Goal: Task Accomplishment & Management: Use online tool/utility

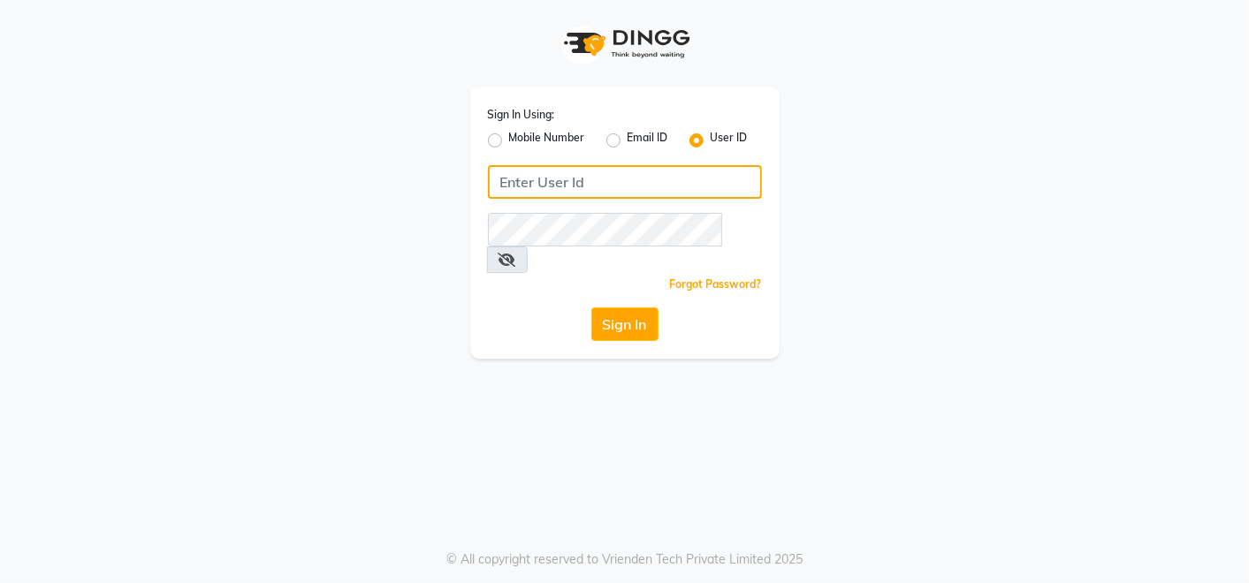
click at [564, 186] on input "Username" at bounding box center [625, 182] width 274 height 34
type input "e2661-20"
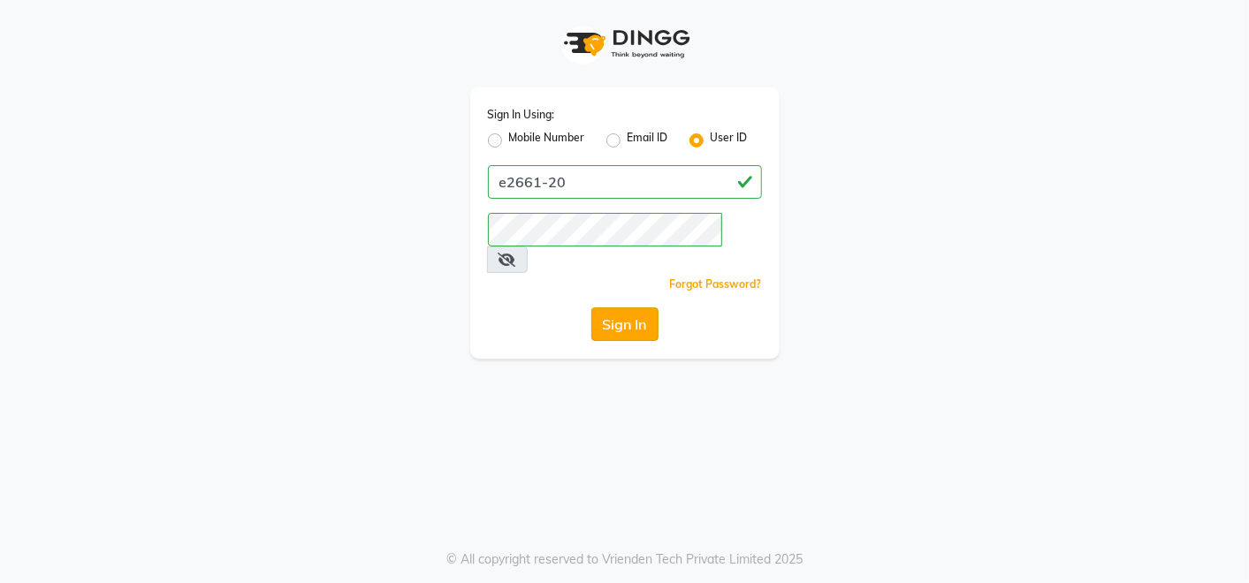
click at [626, 308] on button "Sign In" at bounding box center [624, 325] width 67 height 34
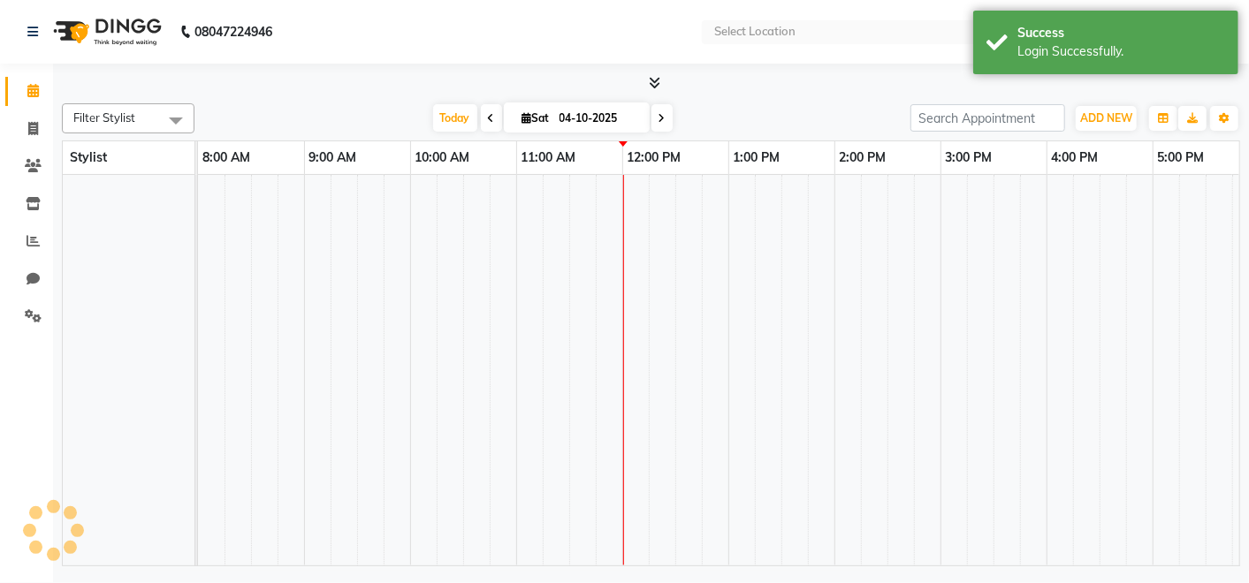
select select "en"
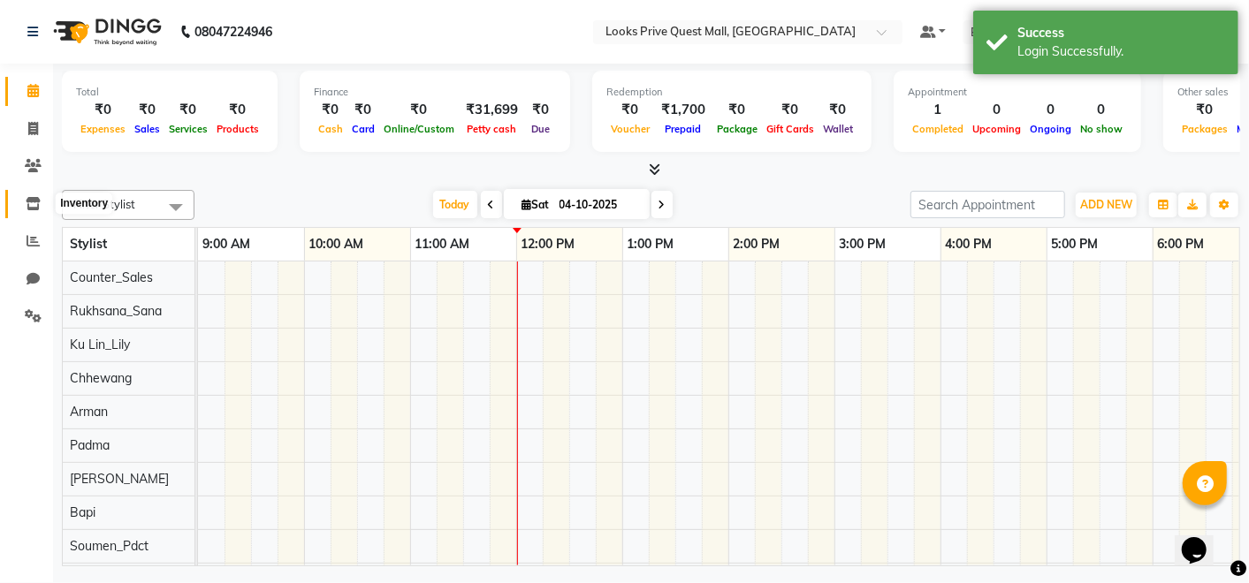
click at [35, 202] on icon at bounding box center [33, 203] width 15 height 13
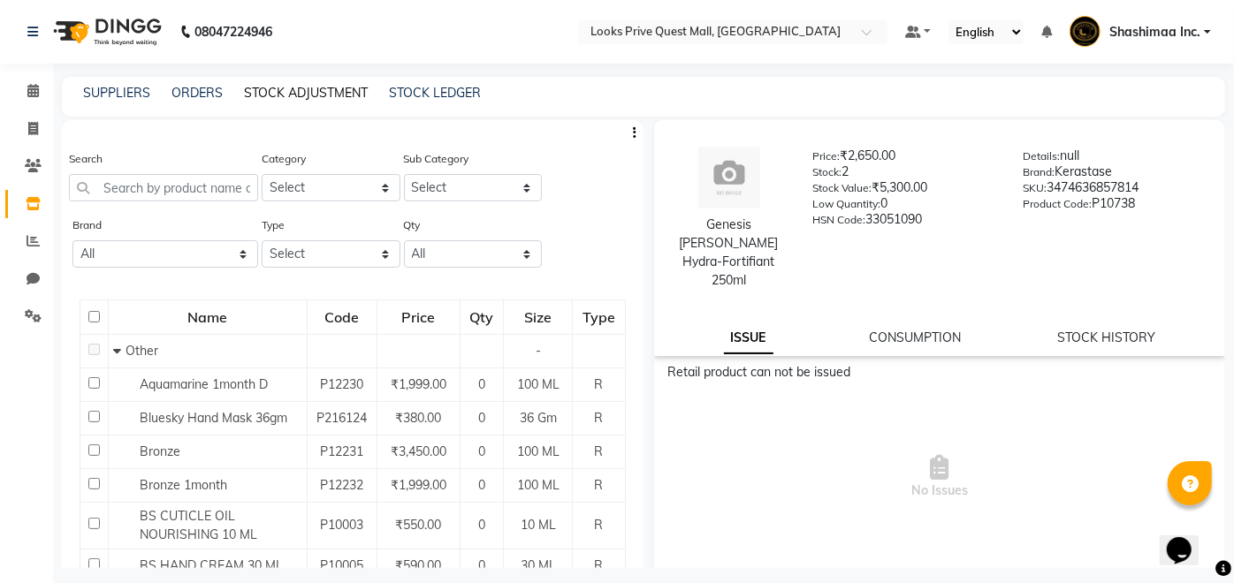
click at [325, 88] on link "STOCK ADJUSTMENT" at bounding box center [306, 93] width 124 height 16
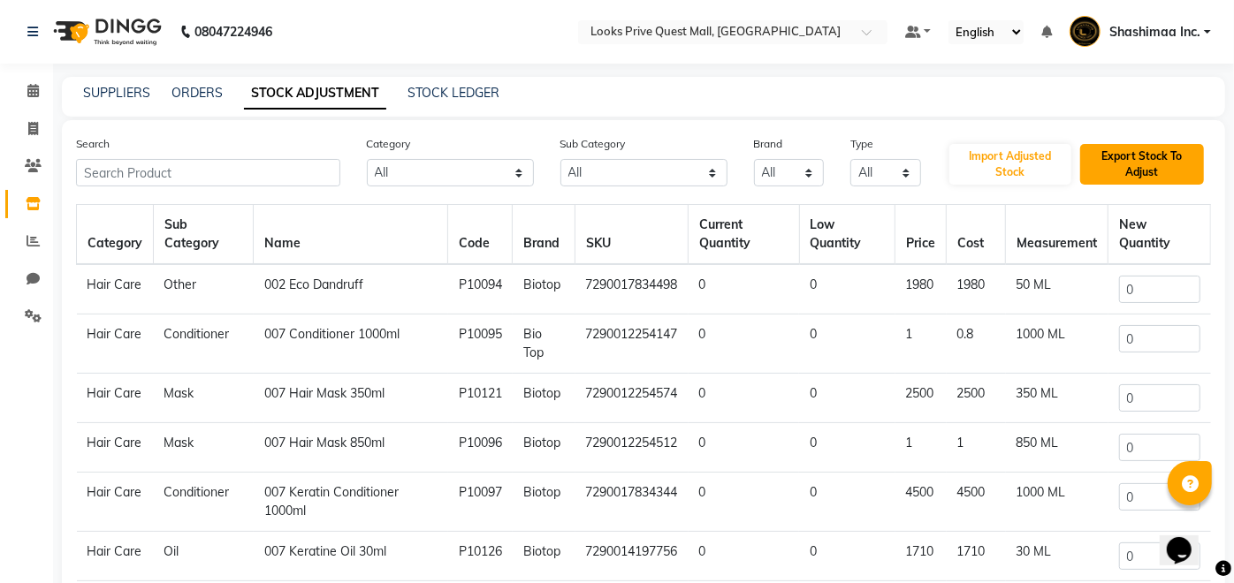
click at [1137, 146] on button "Export Stock To Adjust" at bounding box center [1142, 164] width 124 height 41
click at [1145, 86] on div "SUPPLIERS ORDERS STOCK ADJUSTMENT STOCK LEDGER" at bounding box center [633, 93] width 1142 height 19
click at [45, 90] on span at bounding box center [33, 91] width 31 height 20
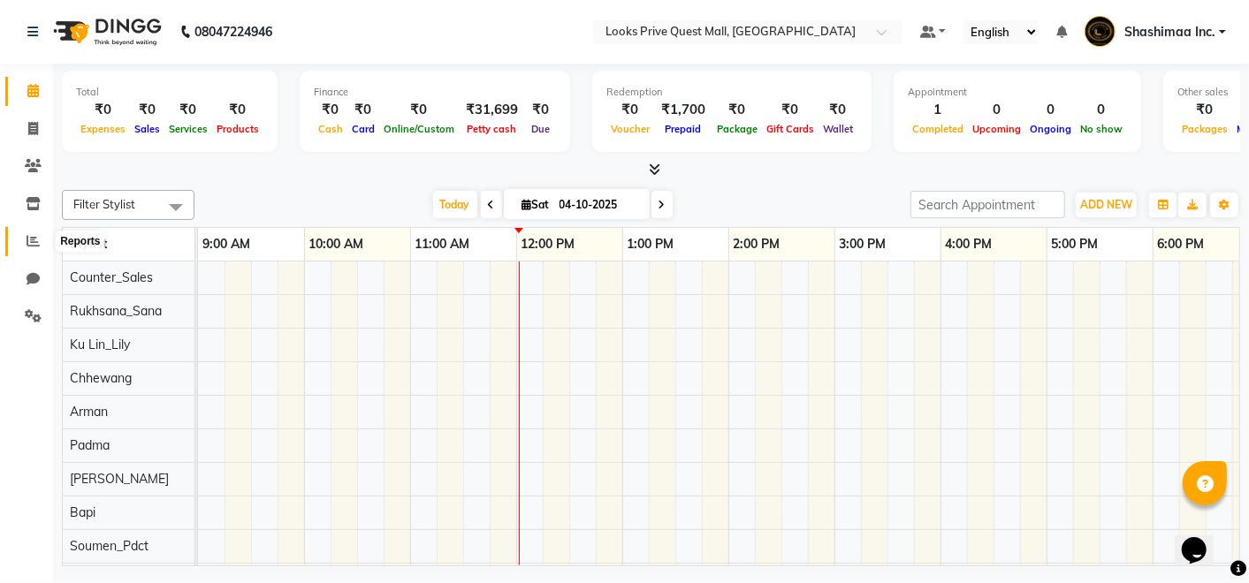
click at [29, 246] on icon at bounding box center [33, 240] width 13 height 13
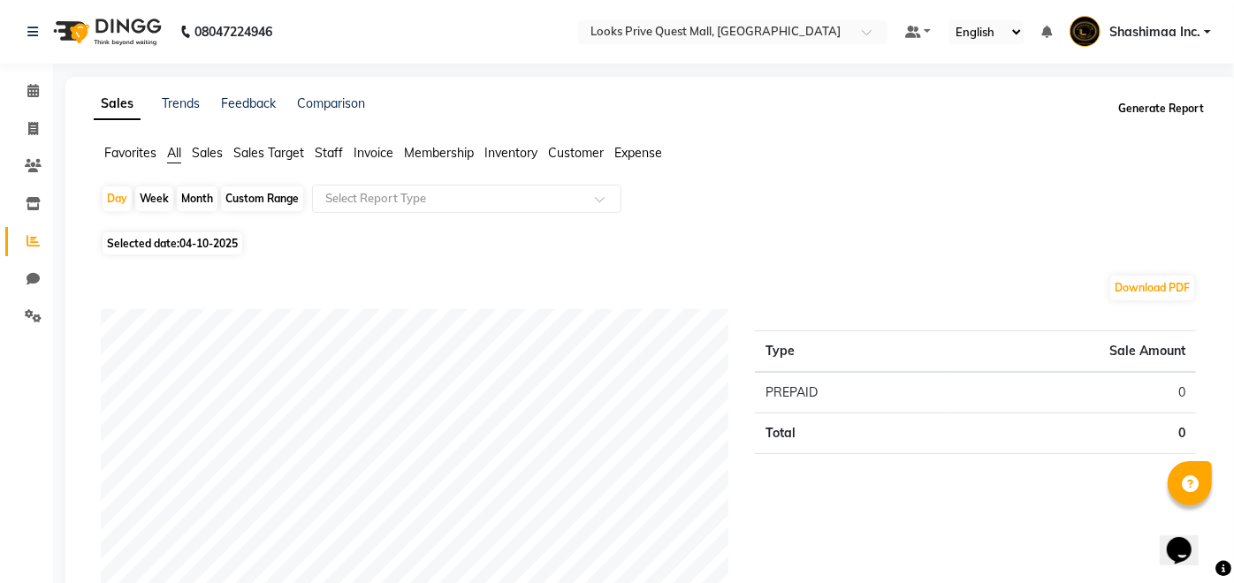
click at [1153, 117] on button "Generate Report" at bounding box center [1161, 108] width 95 height 25
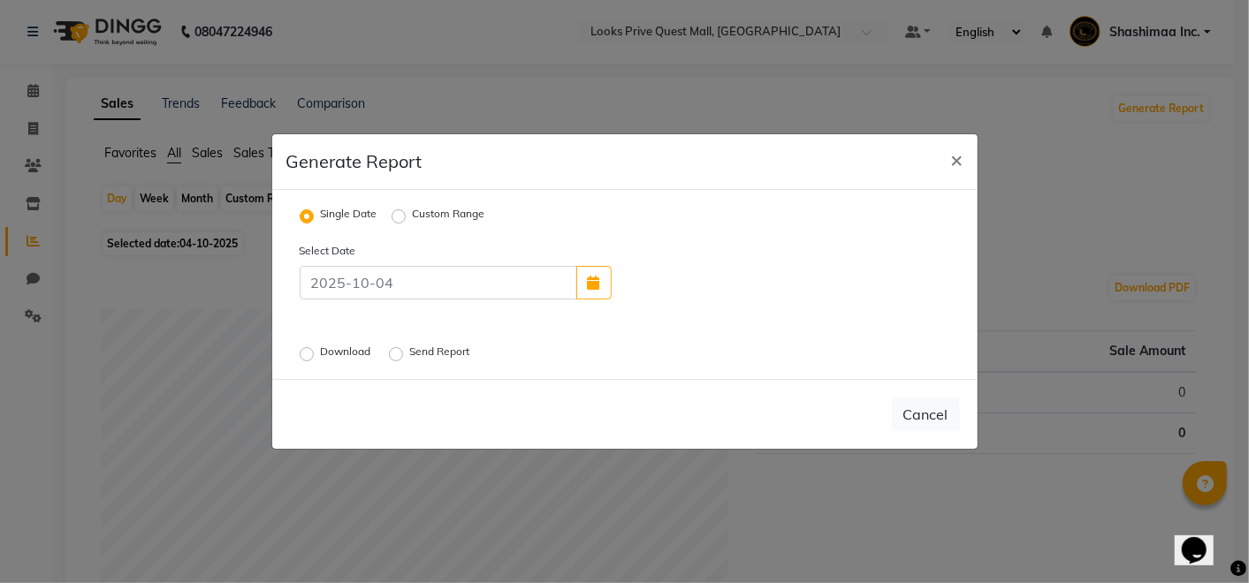
click at [413, 221] on label "Custom Range" at bounding box center [449, 216] width 72 height 21
click at [396, 221] on input "Custom Range" at bounding box center [401, 216] width 12 height 12
radio input "true"
select select "10"
select select "2025"
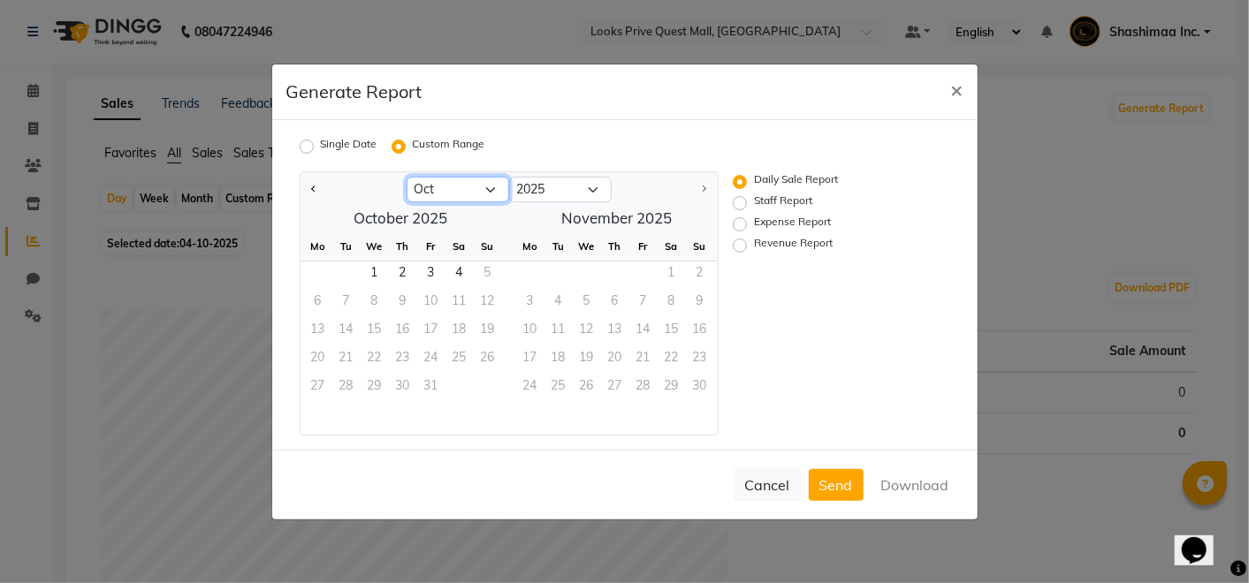
click at [467, 188] on select "Jan Feb Mar Apr May Jun [DATE] Aug Sep Oct" at bounding box center [458, 190] width 103 height 27
select select "9"
click at [407, 177] on select "Jan Feb Mar Apr May Jun [DATE] Aug Sep Oct" at bounding box center [458, 190] width 103 height 27
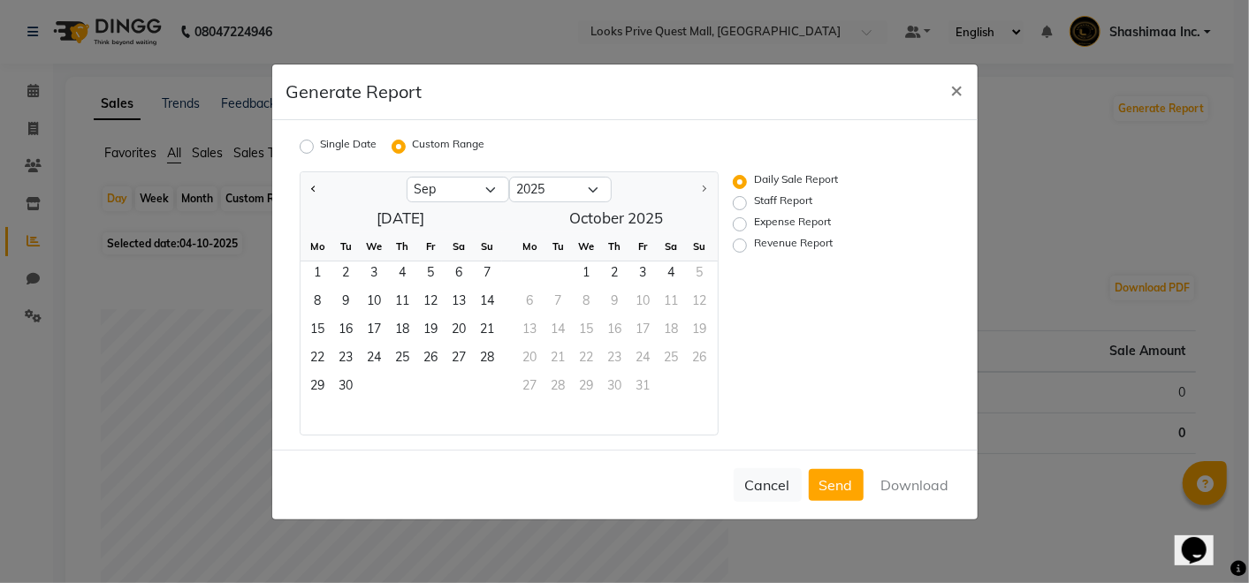
click at [932, 490] on div "Cancel Send Download" at bounding box center [624, 485] width 705 height 70
click at [955, 95] on span "×" at bounding box center [957, 89] width 12 height 27
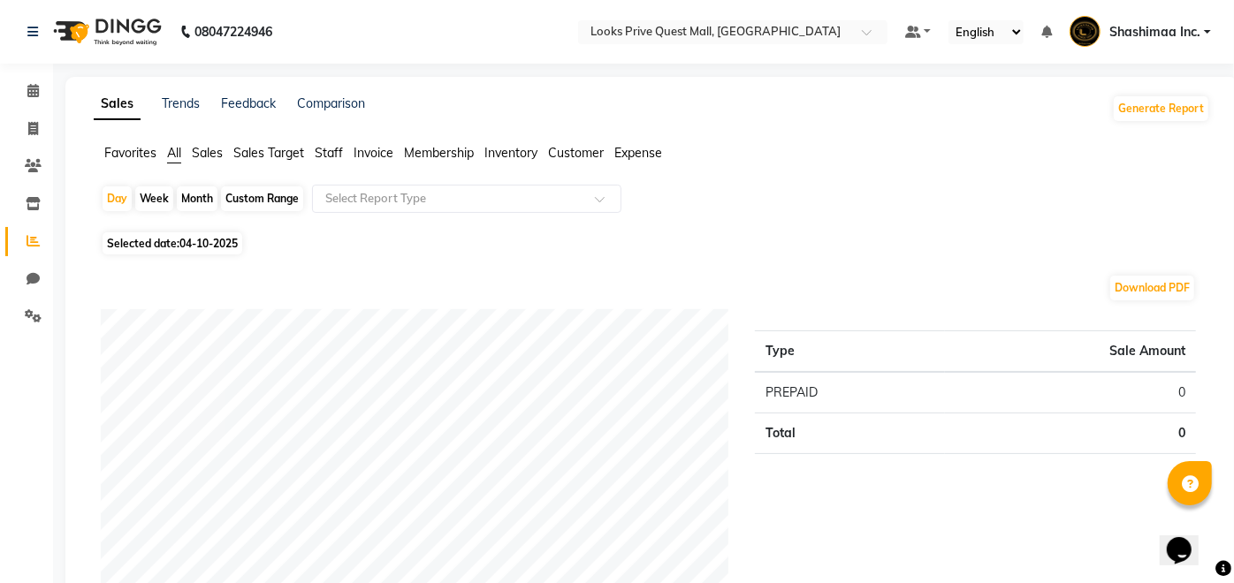
click at [356, 154] on span "Invoice" at bounding box center [374, 153] width 40 height 16
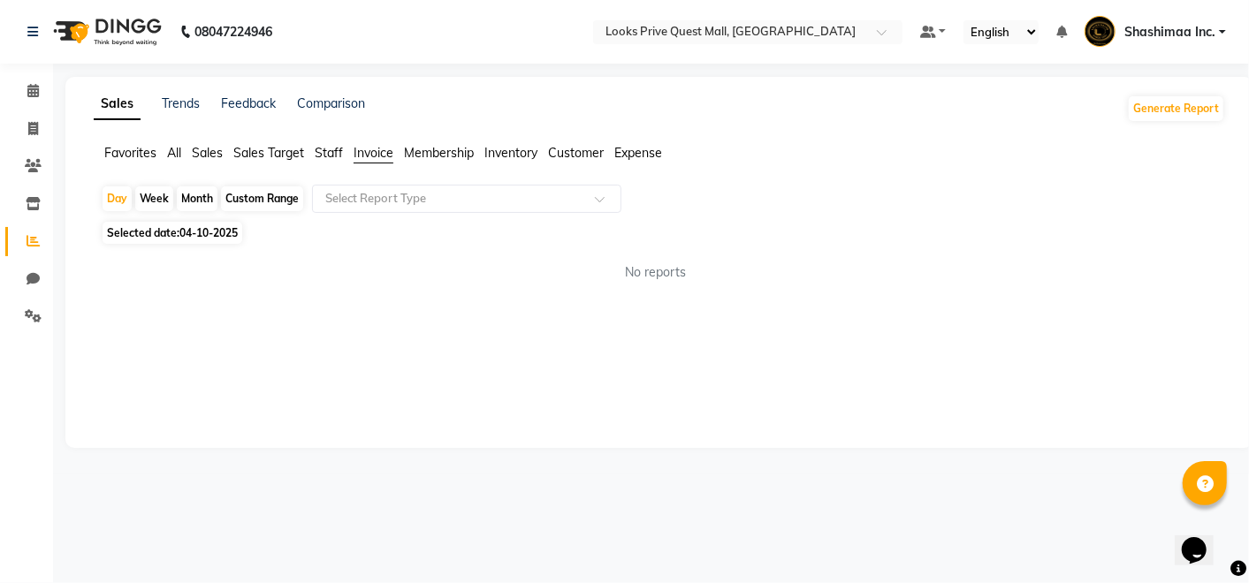
click at [376, 156] on span "Invoice" at bounding box center [374, 153] width 40 height 16
click at [189, 240] on span "04-10-2025" at bounding box center [208, 232] width 58 height 13
select select "10"
select select "2025"
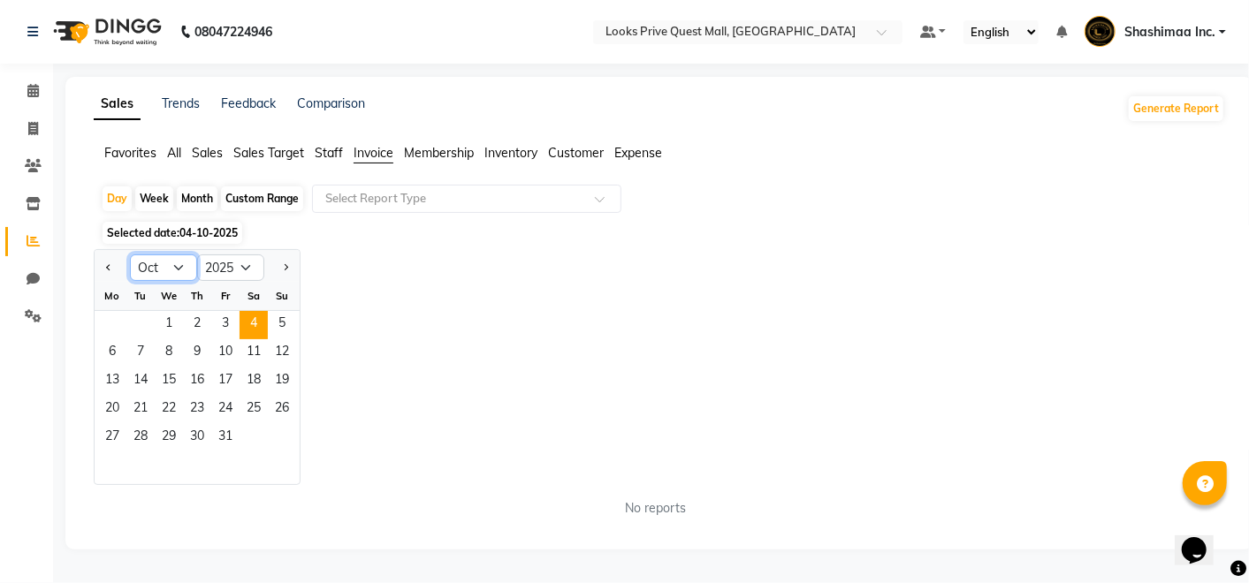
click at [171, 260] on select "Jan Feb Mar Apr May Jun [DATE] Aug Sep Oct Nov Dec" at bounding box center [163, 268] width 67 height 27
select select "9"
click at [130, 255] on select "Jan Feb Mar Apr May Jun [DATE] Aug Sep Oct Nov Dec" at bounding box center [163, 268] width 67 height 27
click at [108, 331] on span "1" at bounding box center [112, 325] width 28 height 28
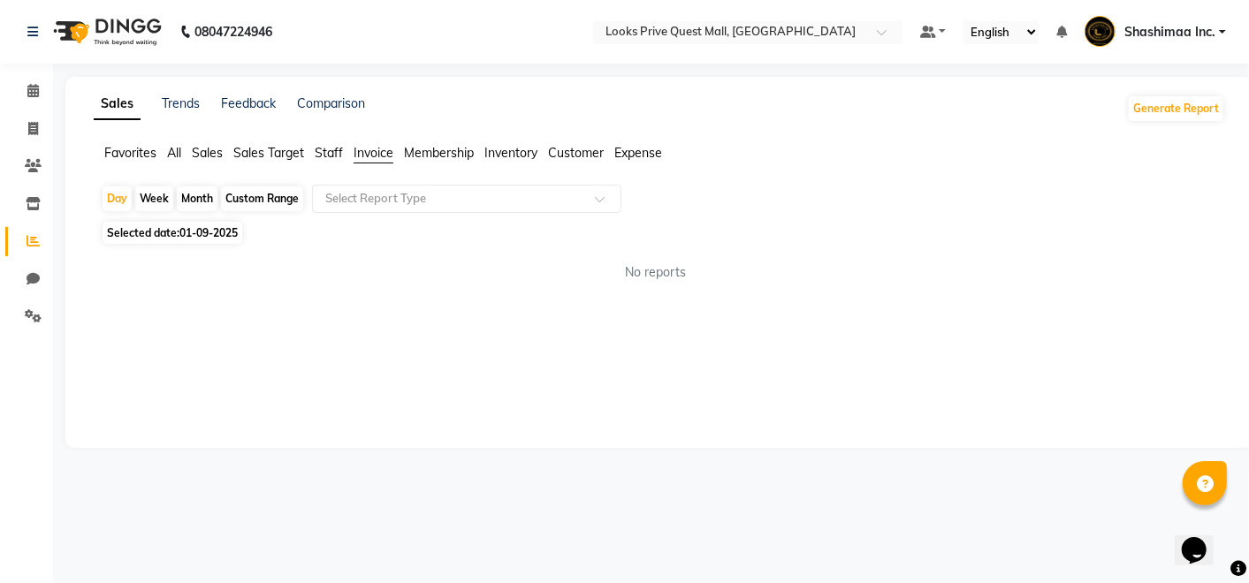
click at [210, 240] on span "Selected date: [DATE]" at bounding box center [173, 233] width 140 height 22
select select "9"
select select "2025"
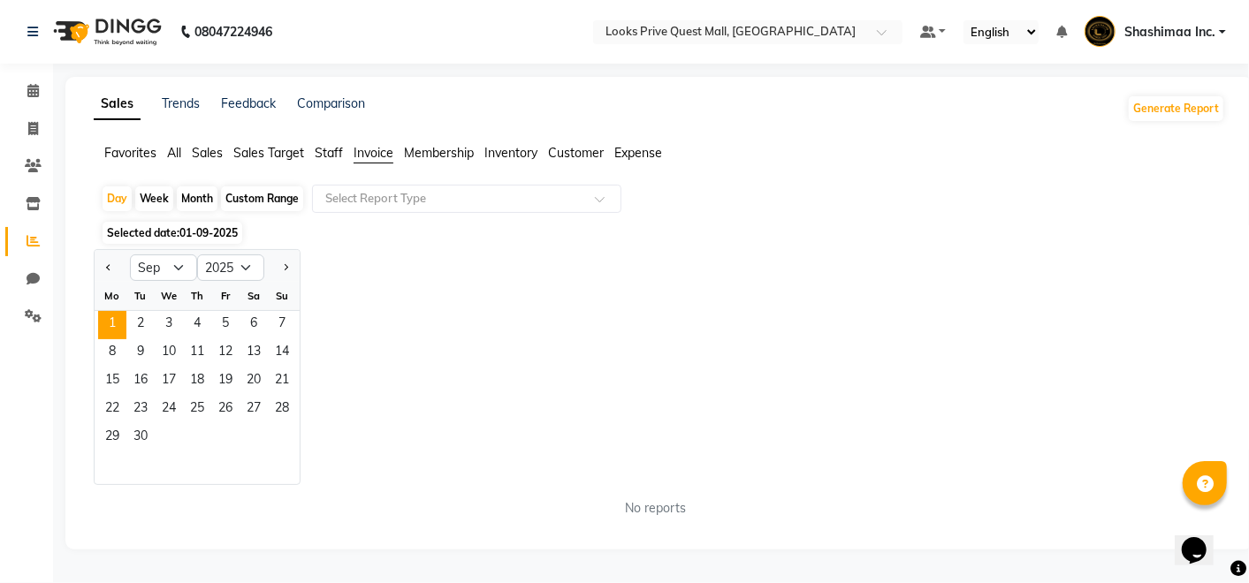
click at [269, 197] on div "Custom Range" at bounding box center [262, 198] width 82 height 25
select select "9"
select select "2025"
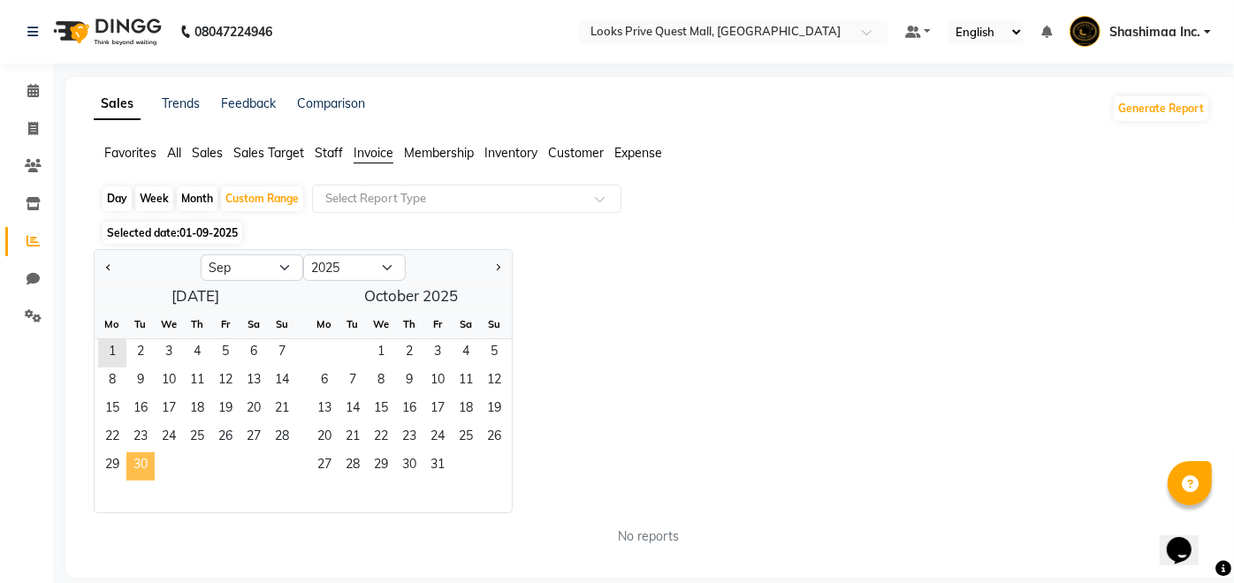
drag, startPoint x: 116, startPoint y: 363, endPoint x: 133, endPoint y: 461, distance: 99.7
click at [133, 461] on ngb-datepicker-month "Mo Tu We Th Fr Sa Su 1 2 3 4 5 6 7 8 9 10 11 12 13 14 15 16 17 18 19 20 21 22 2…" at bounding box center [196, 411] width 202 height 202
click at [133, 461] on span "30" at bounding box center [140, 467] width 28 height 28
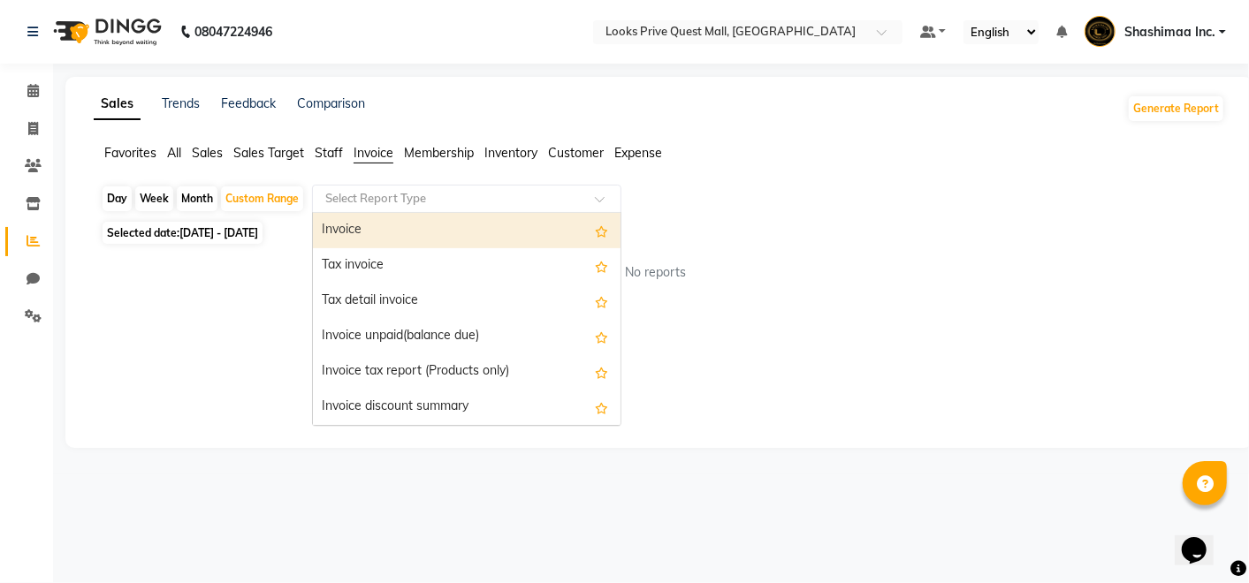
click at [410, 198] on input "text" at bounding box center [449, 199] width 255 height 18
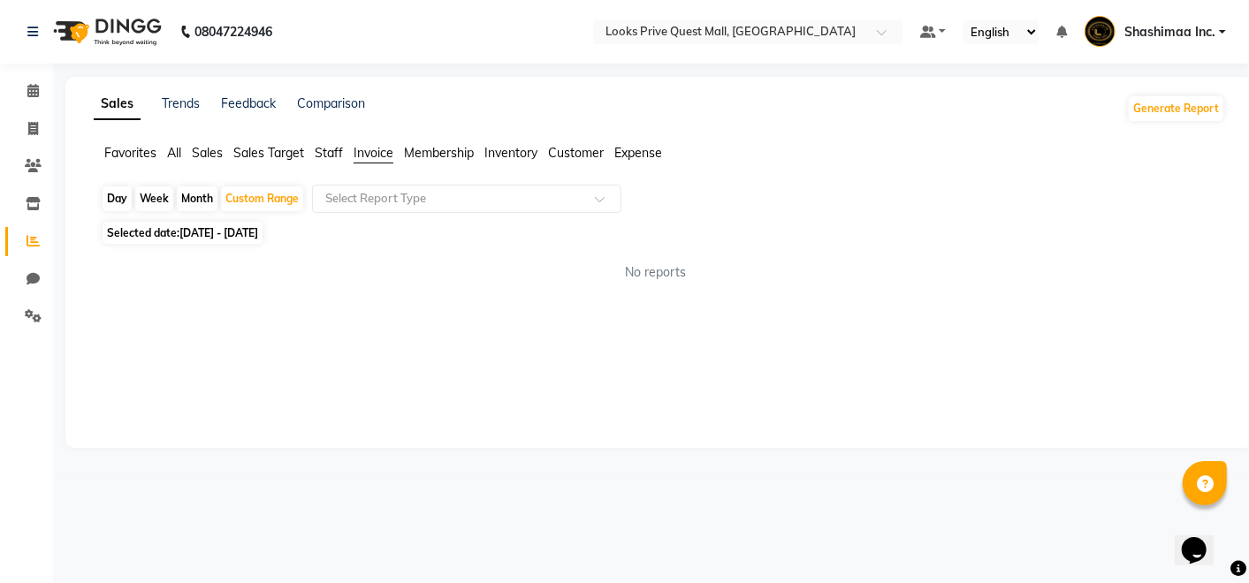
click at [211, 151] on span "Sales" at bounding box center [207, 153] width 31 height 16
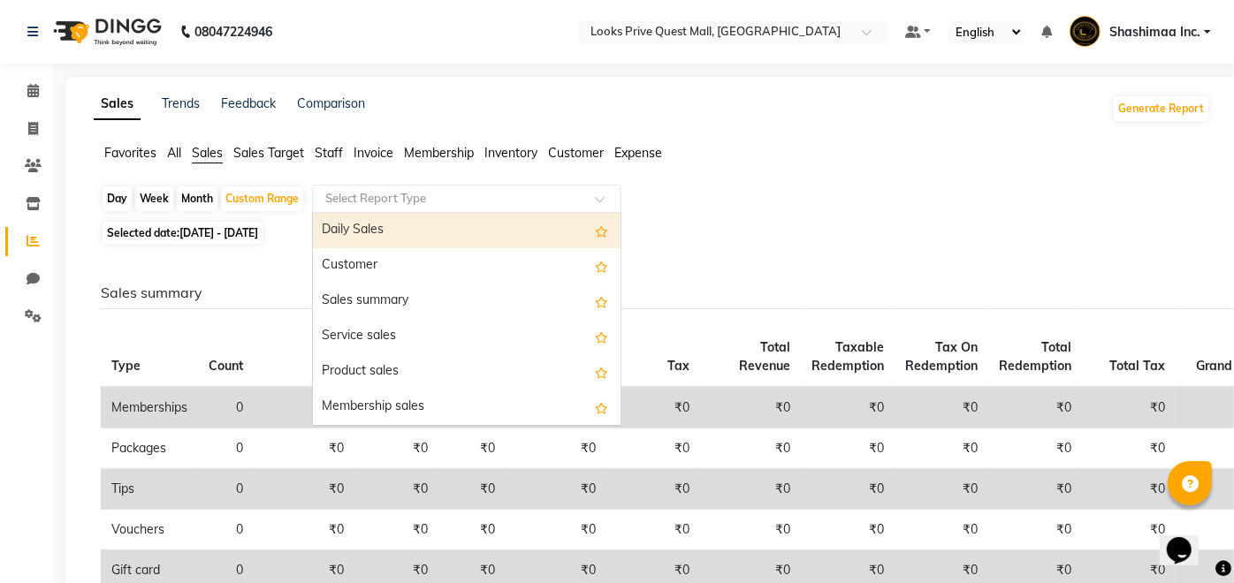
click at [408, 198] on input "text" at bounding box center [449, 199] width 255 height 18
click at [378, 154] on span "Invoice" at bounding box center [374, 153] width 40 height 16
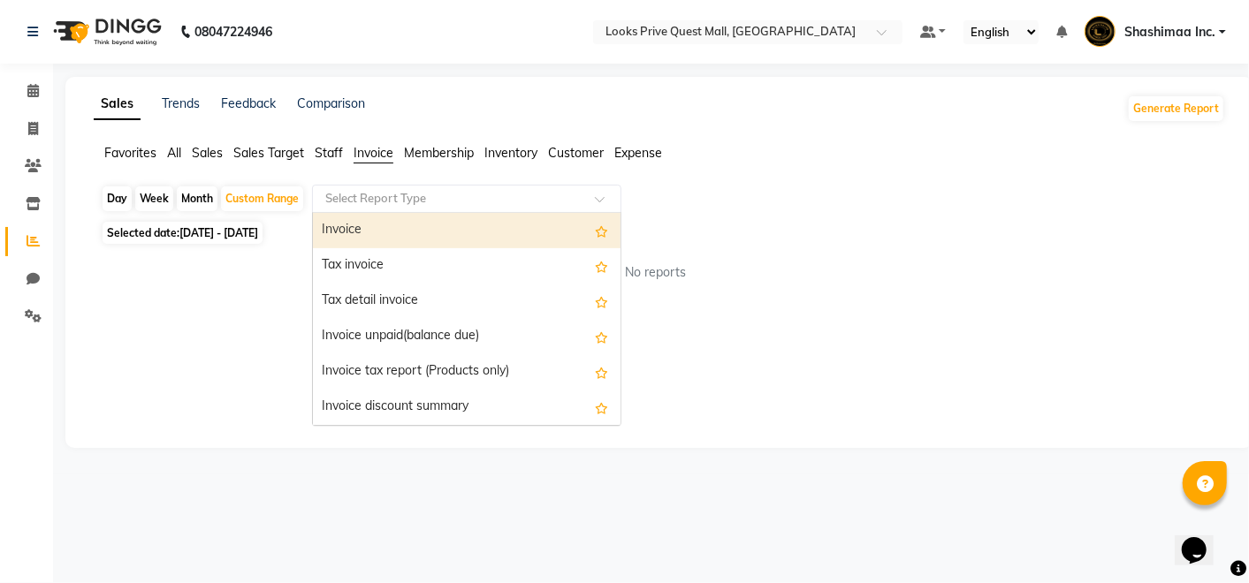
click at [381, 200] on input "text" at bounding box center [449, 199] width 255 height 18
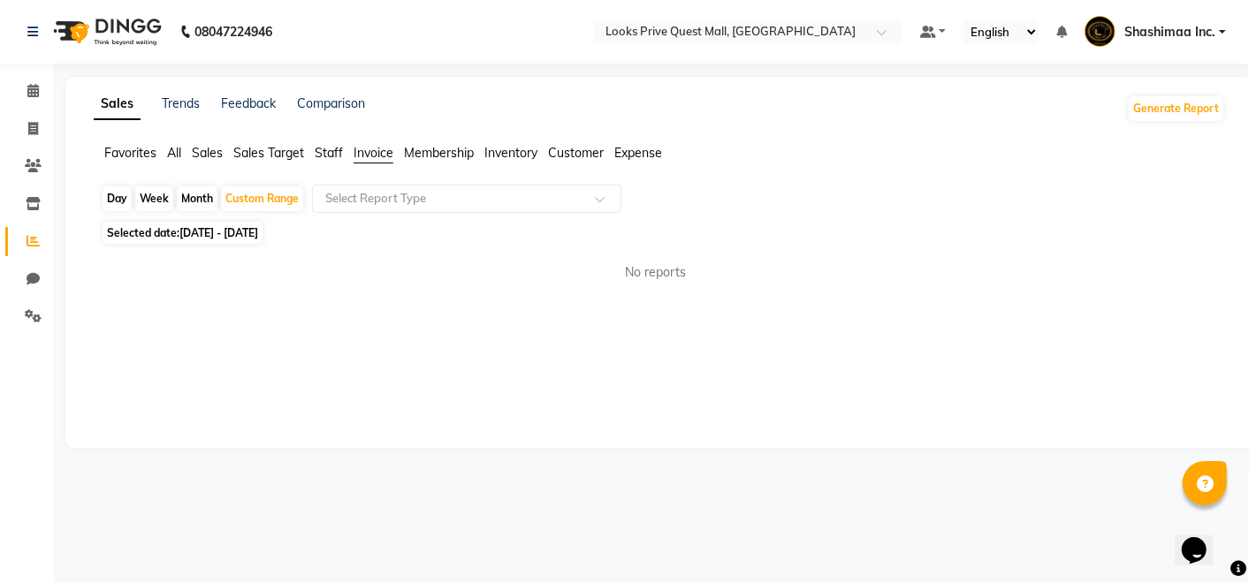
click at [378, 148] on span "Invoice" at bounding box center [374, 153] width 40 height 16
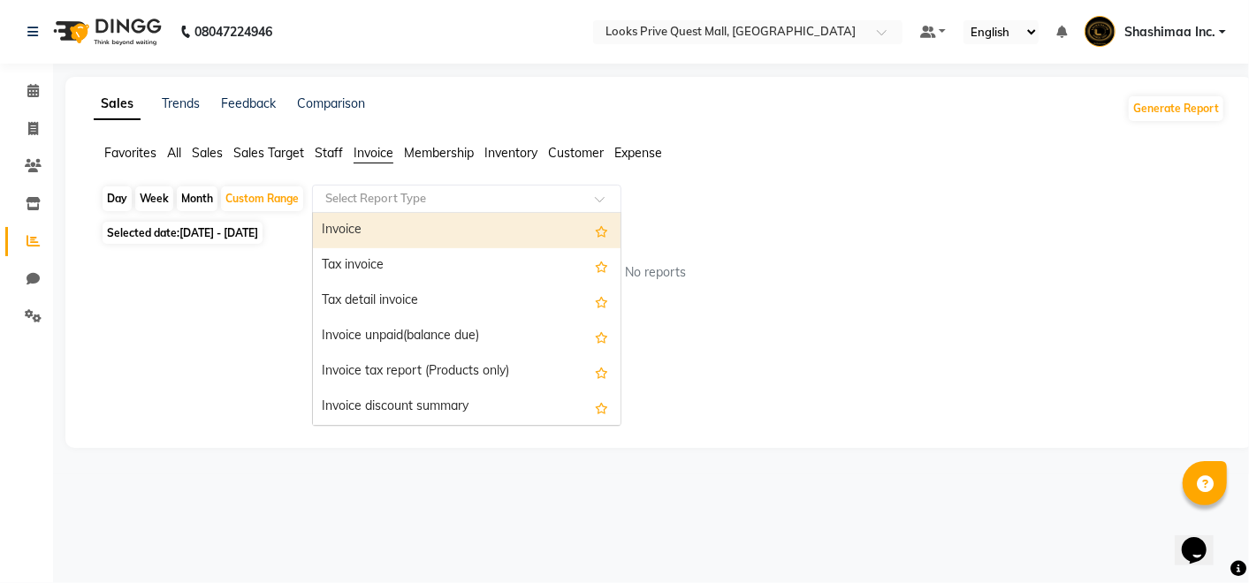
click at [374, 197] on input "text" at bounding box center [449, 199] width 255 height 18
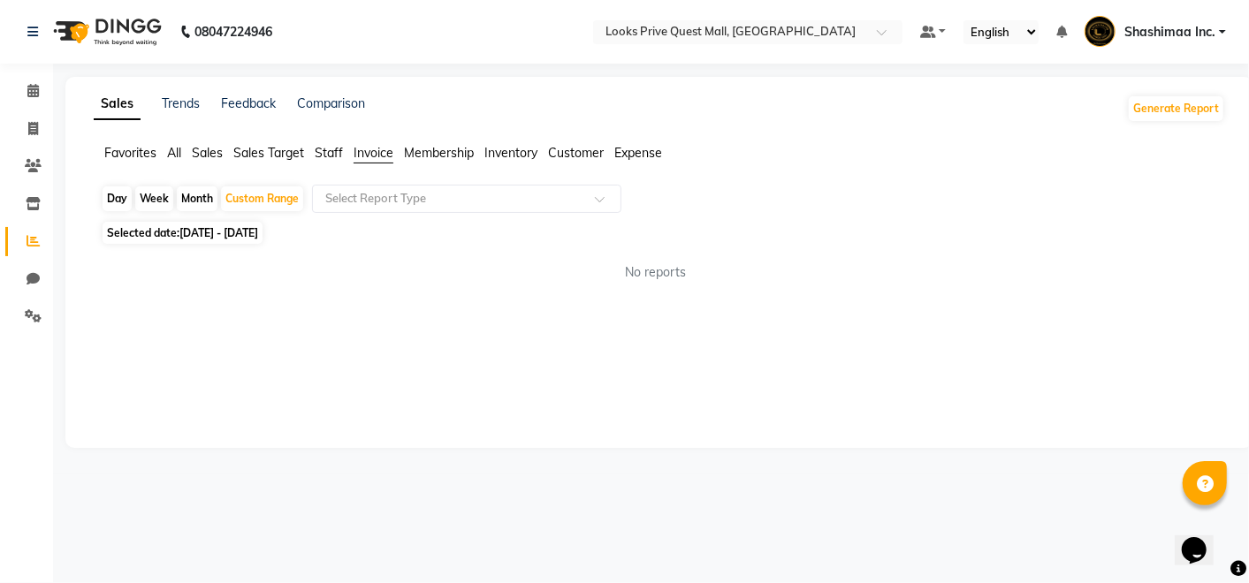
click at [1168, 20] on link "Shashimaa Inc." at bounding box center [1154, 32] width 141 height 29
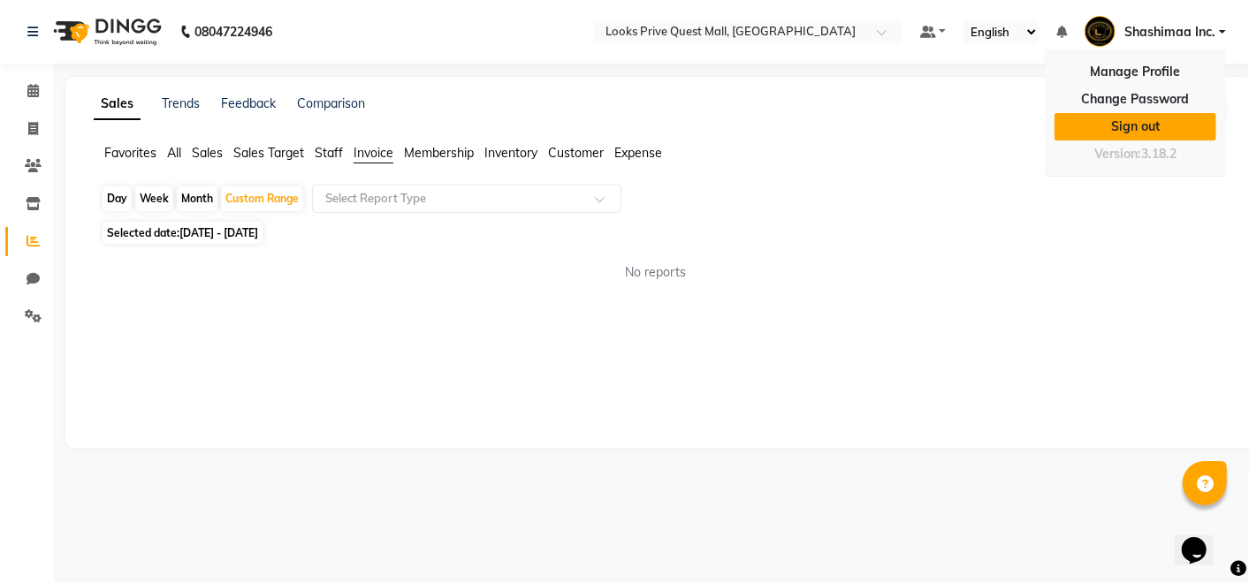
click at [1108, 118] on link "Sign out" at bounding box center [1135, 126] width 162 height 27
